Goal: Find specific page/section: Find specific page/section

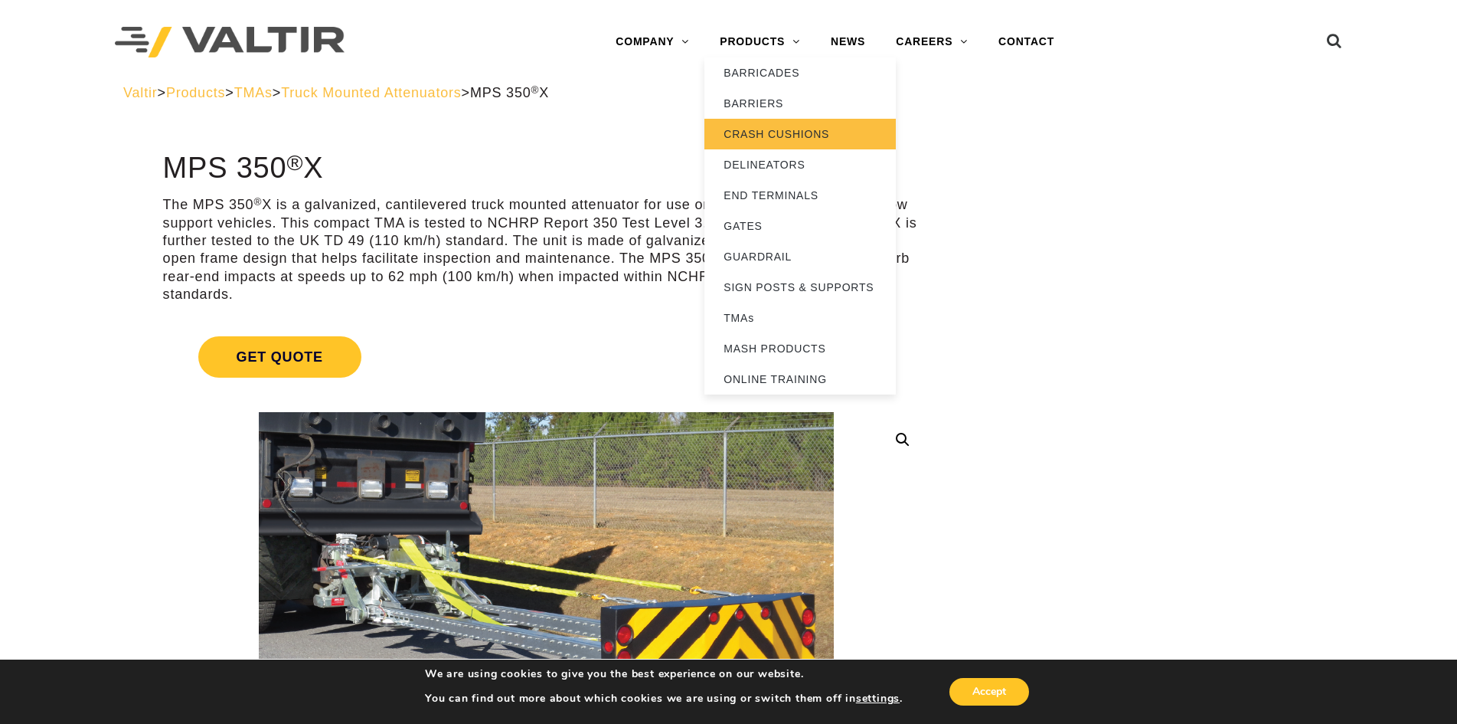
click at [802, 134] on link "CRASH CUSHIONS" at bounding box center [799, 134] width 191 height 31
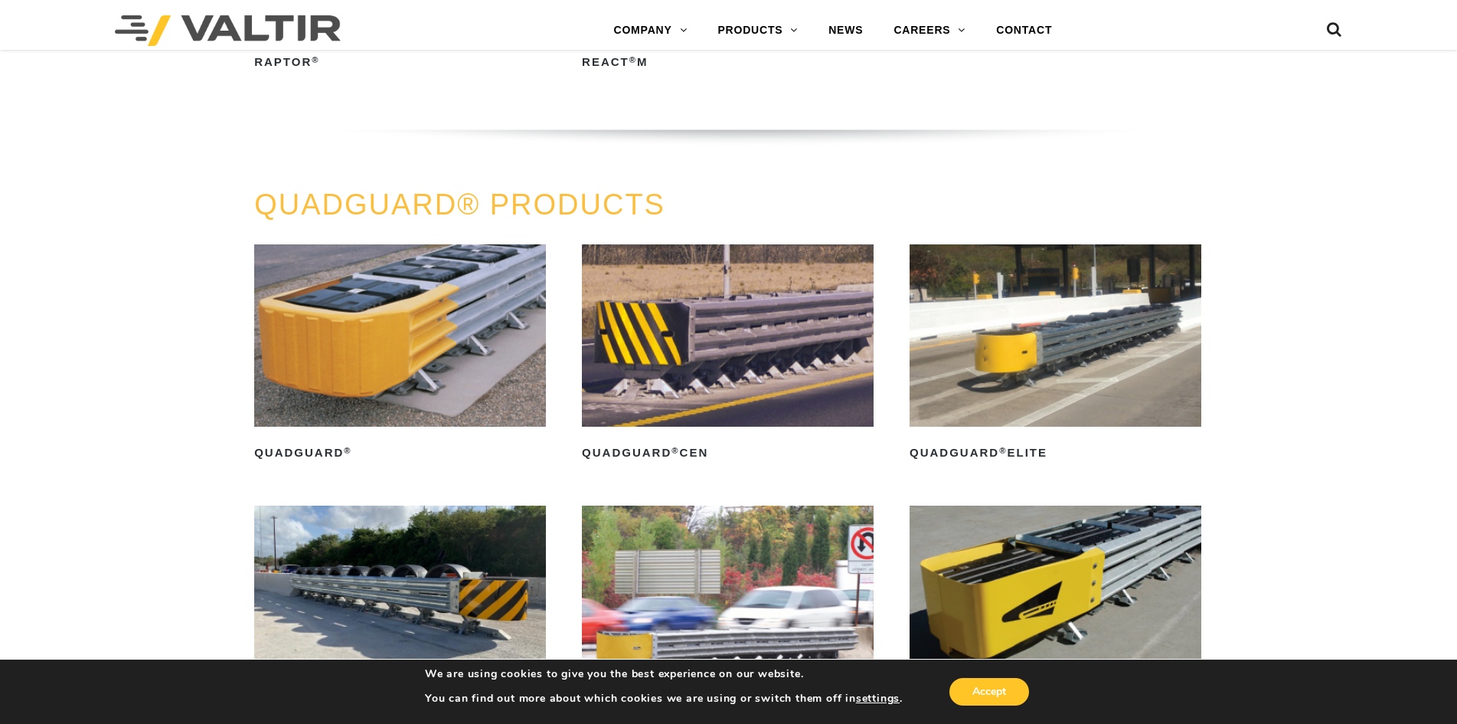
scroll to position [1378, 0]
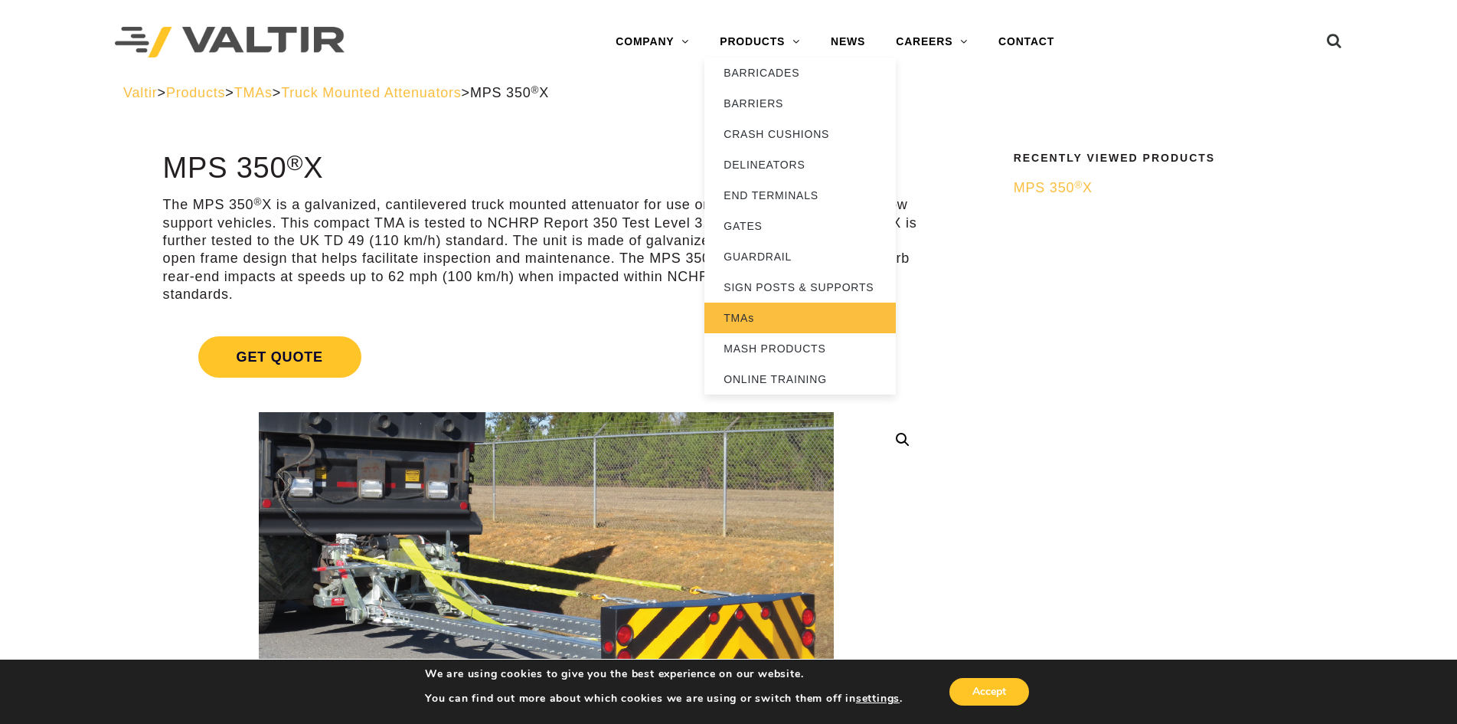
click at [831, 322] on link "TMAs" at bounding box center [799, 317] width 191 height 31
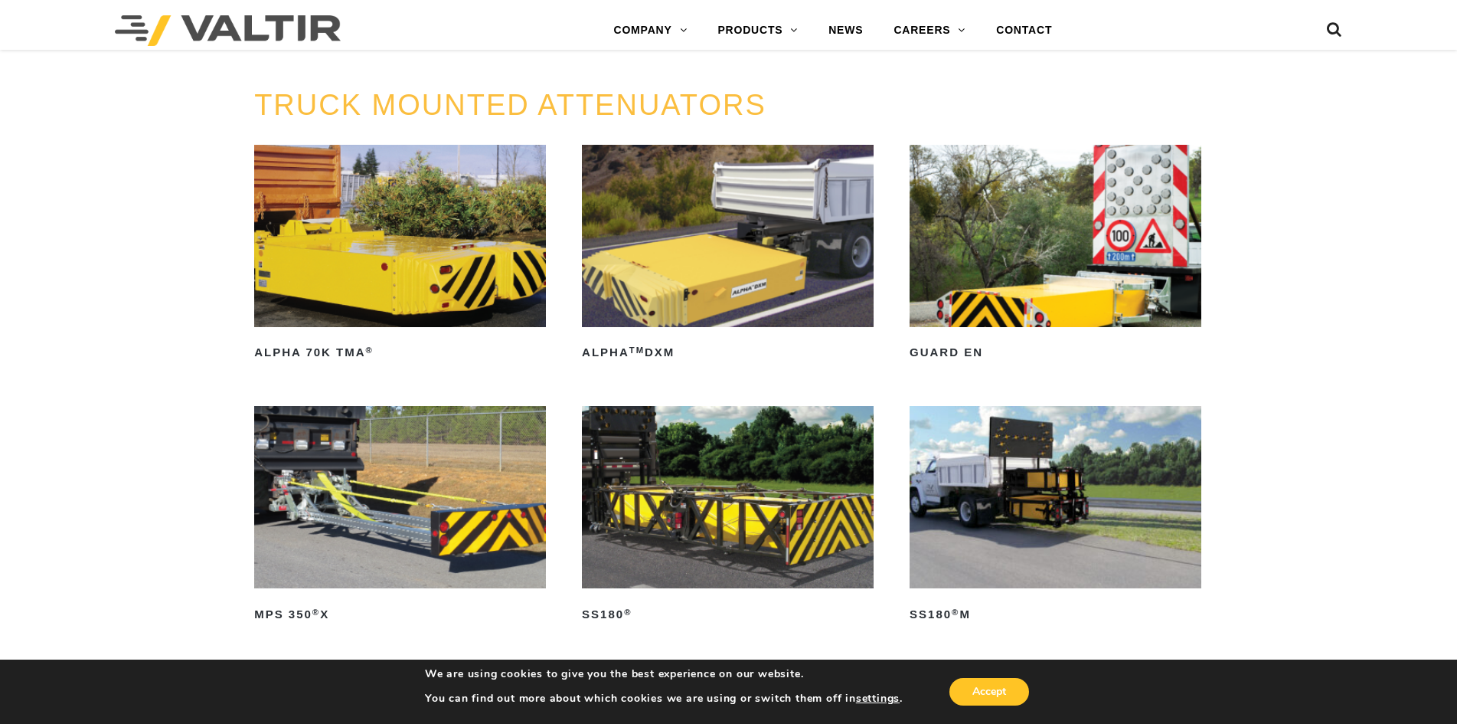
scroll to position [766, 0]
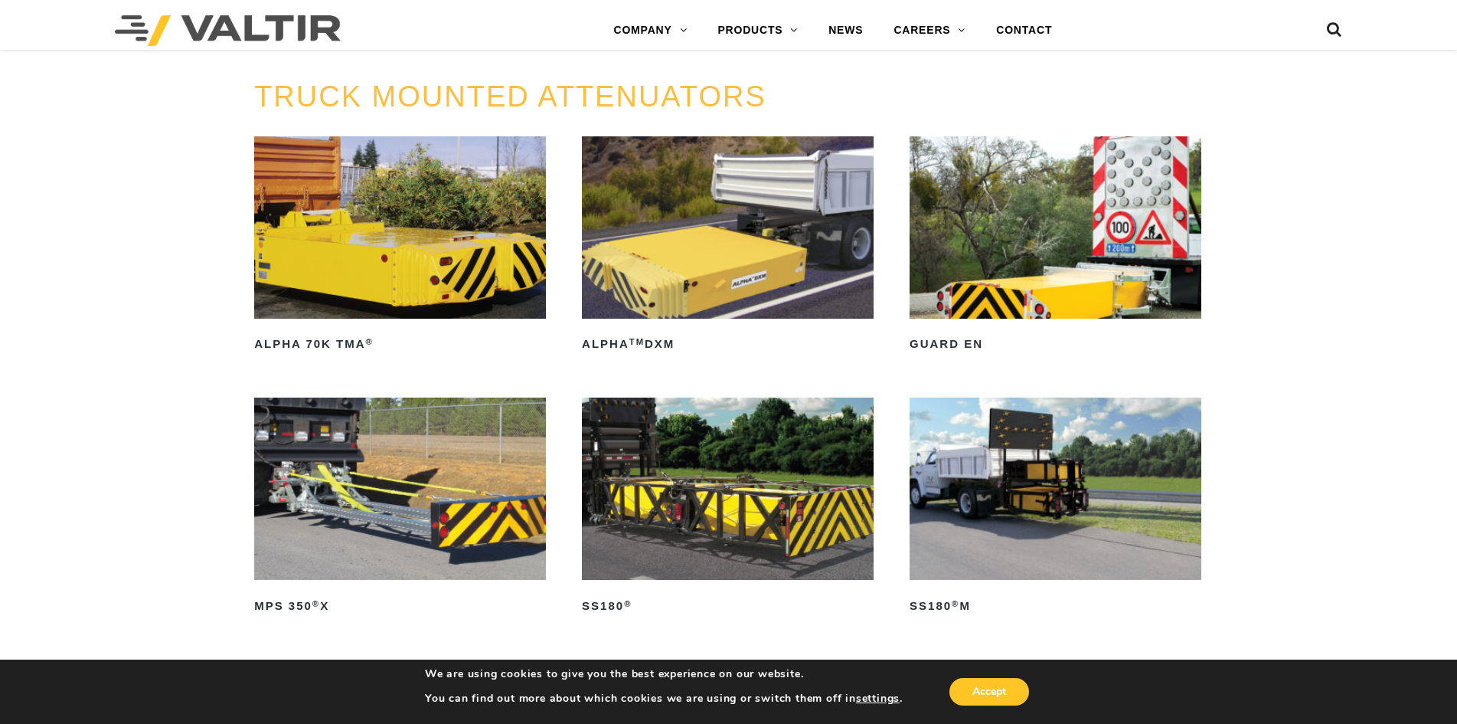
click at [359, 538] on img at bounding box center [400, 488] width 292 height 182
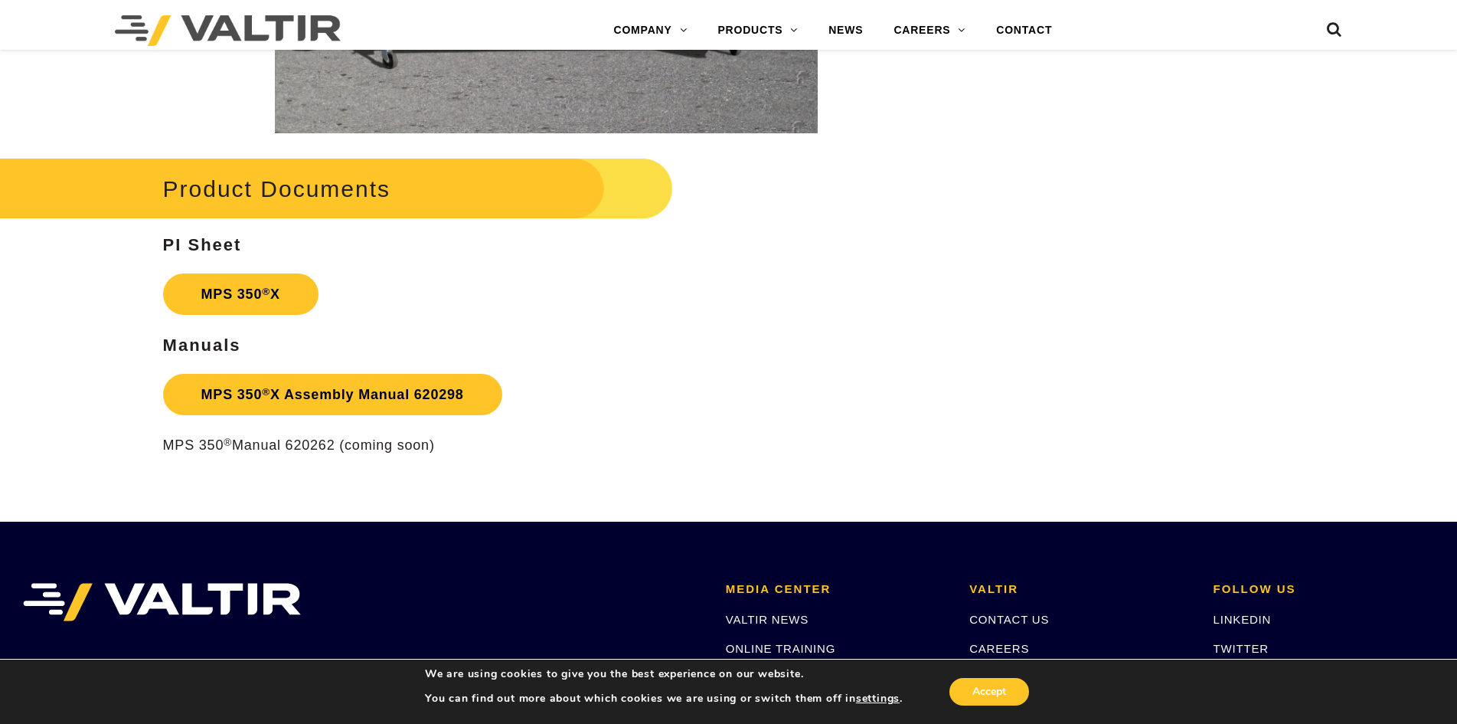
scroll to position [2603, 0]
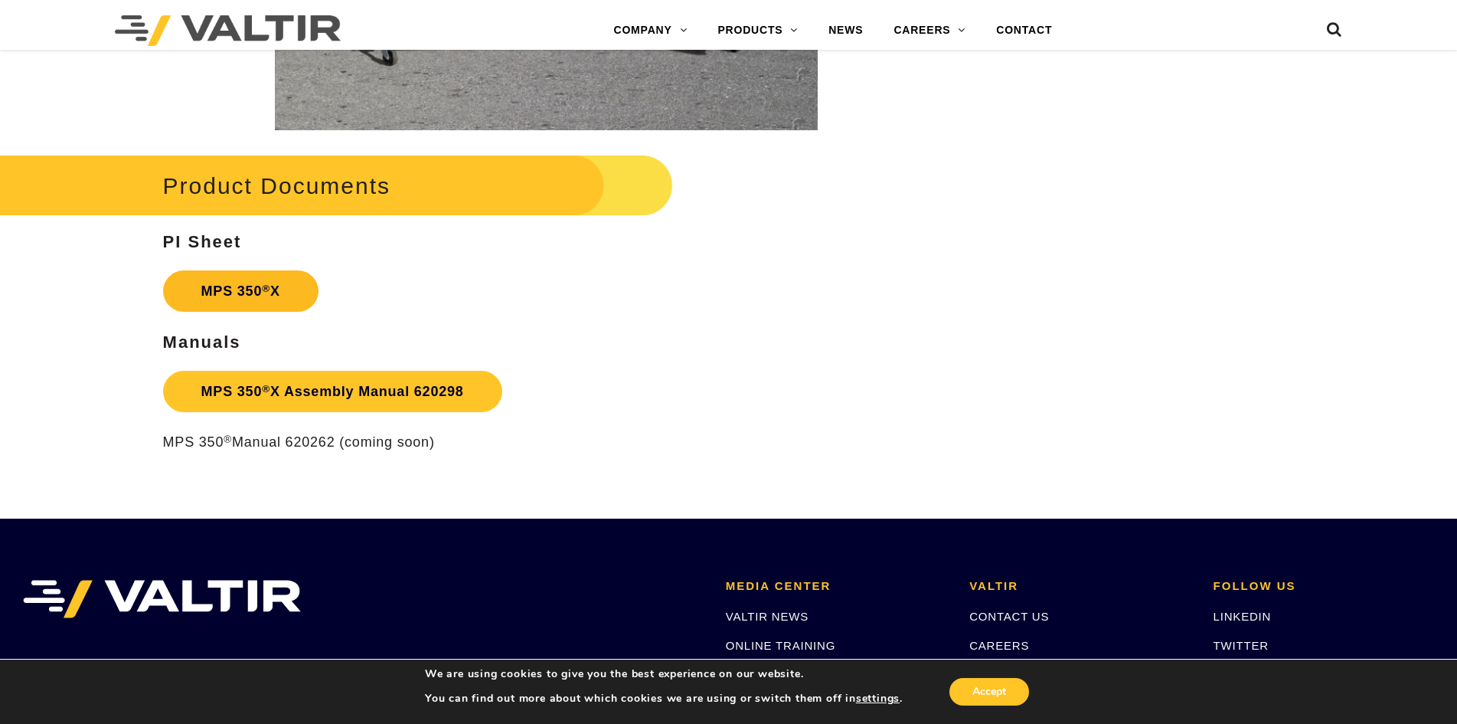
click at [269, 283] on link "MPS 350 ® X" at bounding box center [240, 290] width 155 height 41
